Goal: Use online tool/utility

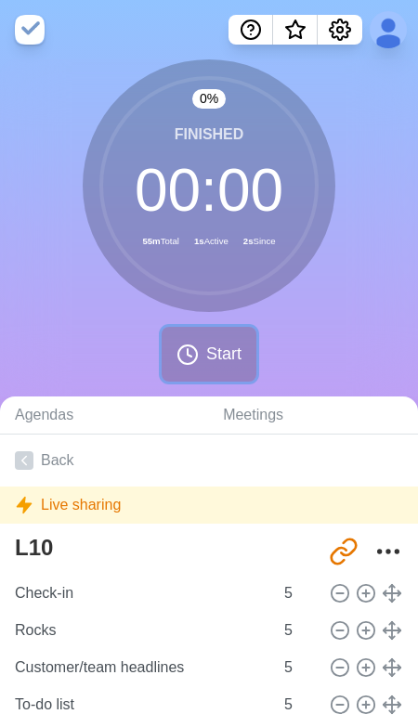
click at [228, 347] on span "Start" at bounding box center [223, 354] width 35 height 25
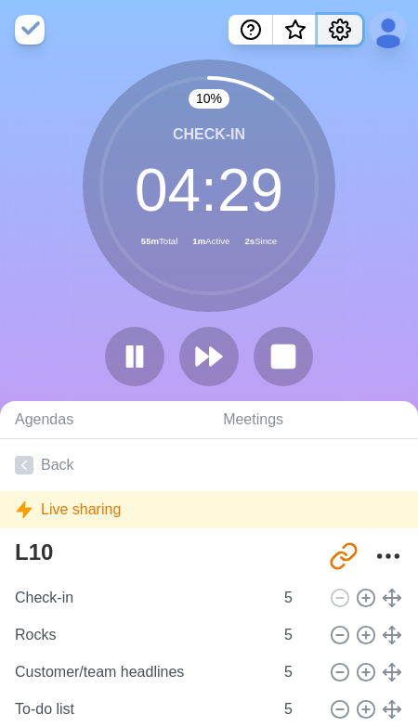
click at [334, 31] on icon "Settings" at bounding box center [340, 30] width 22 height 22
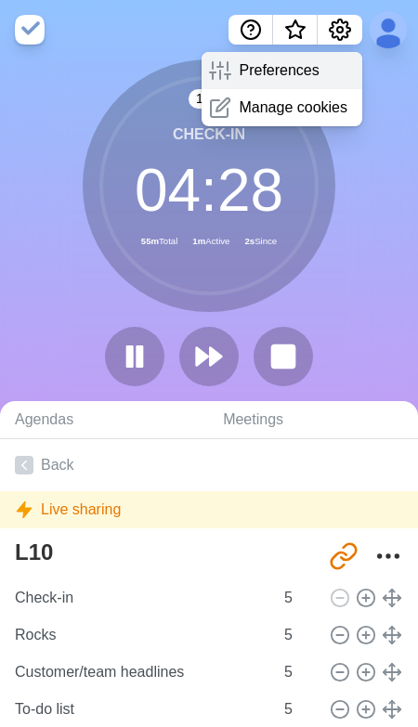
click at [253, 74] on p "Preferences" at bounding box center [279, 70] width 80 height 22
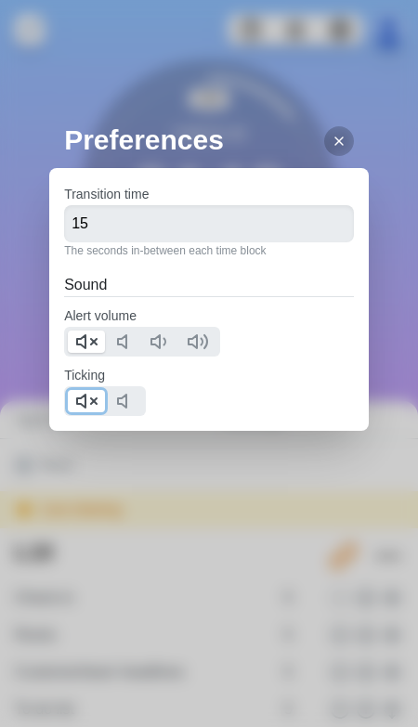
click at [97, 406] on icon at bounding box center [86, 401] width 22 height 22
click at [335, 138] on line at bounding box center [338, 141] width 7 height 7
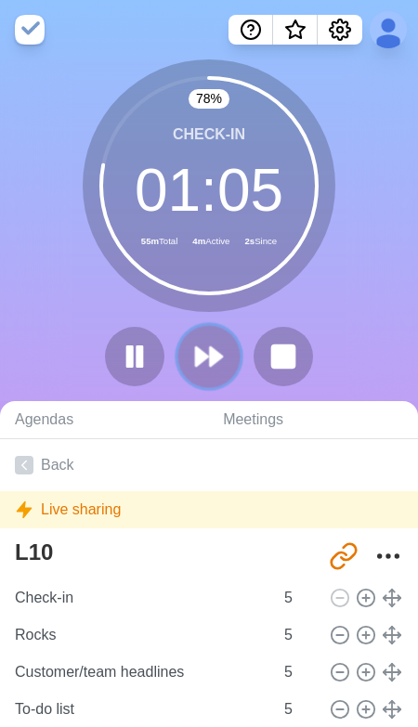
click at [208, 360] on icon at bounding box center [209, 357] width 32 height 32
click at [208, 360] on div at bounding box center [209, 356] width 223 height 59
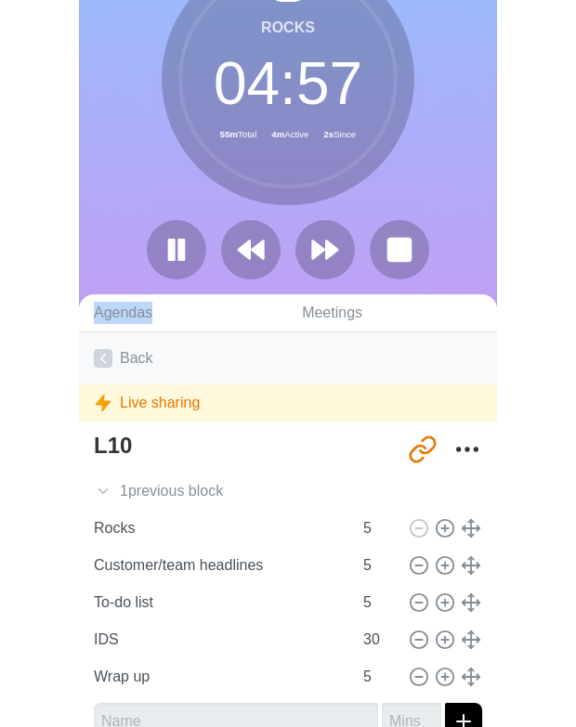
scroll to position [50, 0]
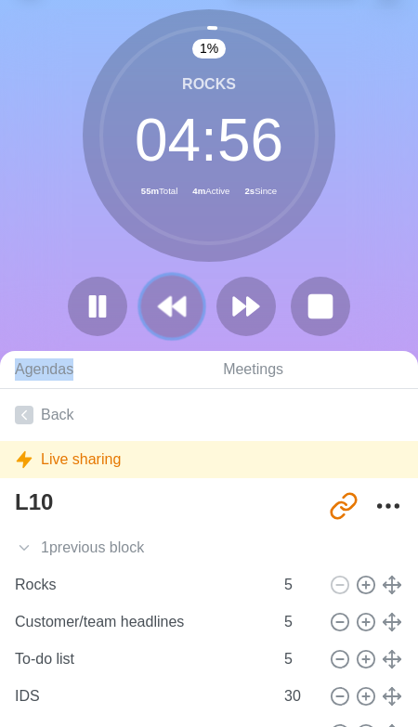
click at [163, 317] on icon at bounding box center [172, 307] width 32 height 32
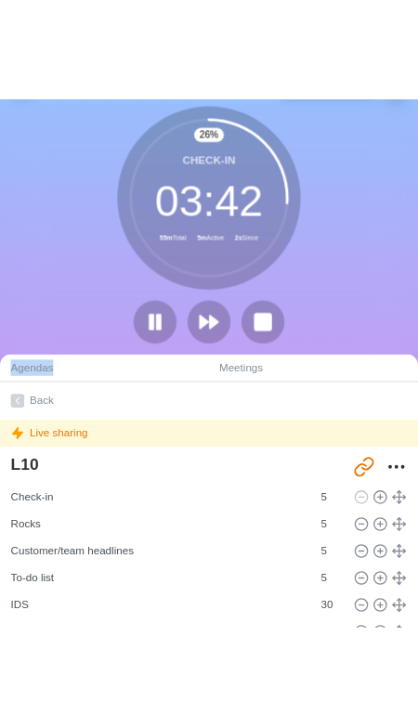
scroll to position [0, 0]
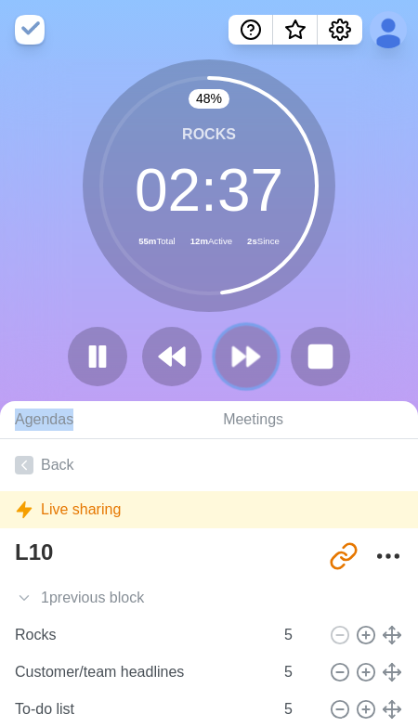
click at [252, 355] on polygon at bounding box center [253, 356] width 12 height 19
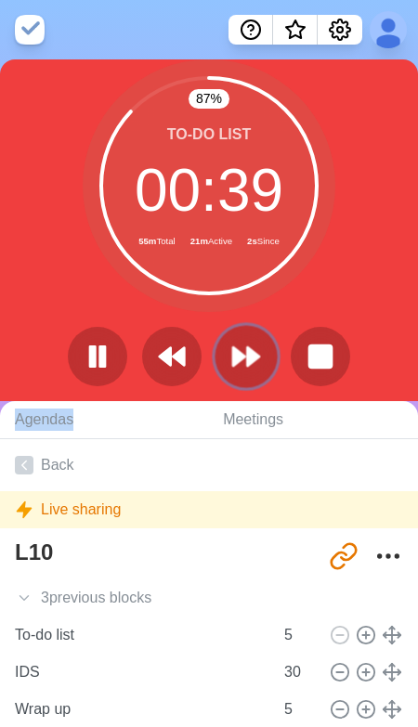
click at [228, 360] on button at bounding box center [246, 356] width 62 height 62
